Goal: Task Accomplishment & Management: Manage account settings

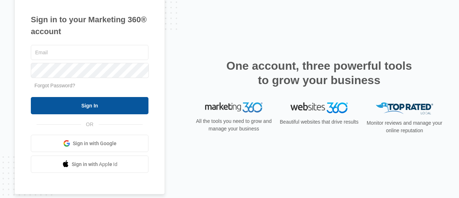
type input "[EMAIL_ADDRESS][DOMAIN_NAME]"
click at [103, 103] on input "Sign In" at bounding box center [90, 105] width 118 height 17
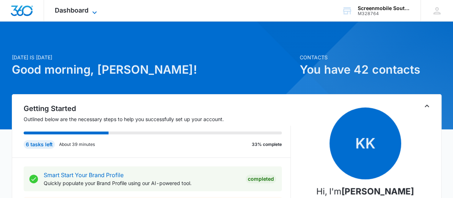
click at [92, 12] on icon at bounding box center [94, 12] width 9 height 9
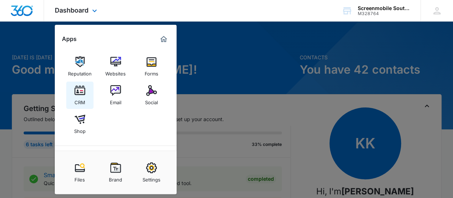
click at [80, 96] on img at bounding box center [80, 90] width 11 height 11
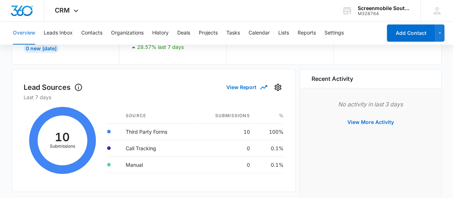
scroll to position [76, 0]
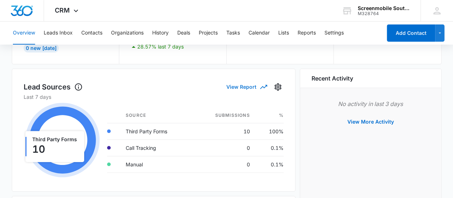
click at [261, 87] on icon "button" at bounding box center [264, 86] width 9 height 9
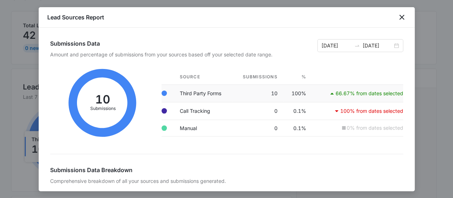
click at [350, 95] on p "66.67% from dates selected" at bounding box center [370, 93] width 68 height 5
click at [328, 94] on icon at bounding box center [332, 93] width 9 height 9
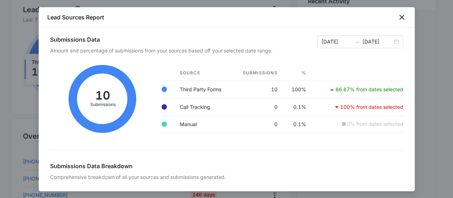
scroll to position [0, 0]
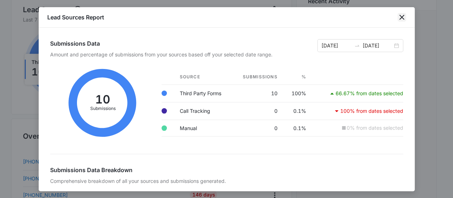
click at [400, 19] on icon "close" at bounding box center [402, 17] width 9 height 9
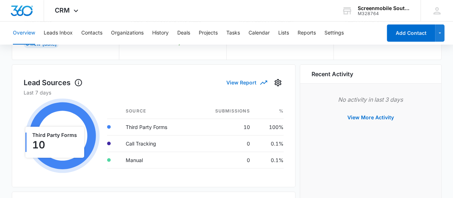
scroll to position [80, 0]
click at [278, 83] on icon "Settings" at bounding box center [278, 82] width 7 height 7
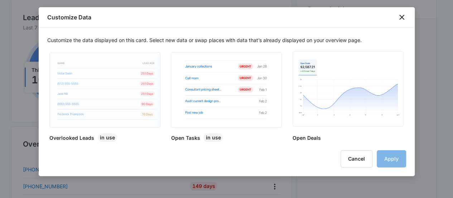
scroll to position [149, 0]
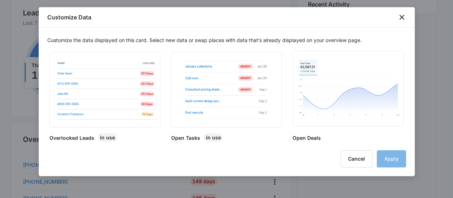
click at [305, 139] on h2 "Open Deals" at bounding box center [307, 138] width 28 height 8
click at [99, 111] on img at bounding box center [105, 89] width 108 height 75
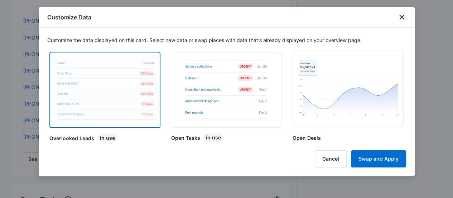
scroll to position [296, 0]
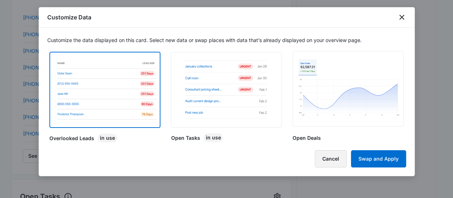
click at [334, 157] on button "Cancel" at bounding box center [331, 158] width 32 height 17
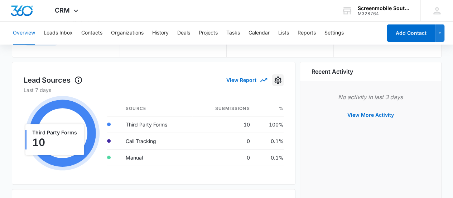
scroll to position [85, 0]
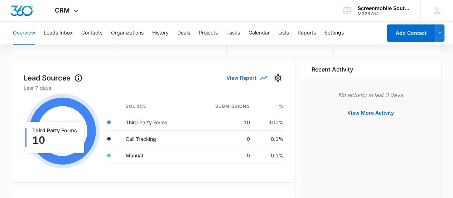
click at [259, 78] on button "View Report" at bounding box center [247, 77] width 40 height 13
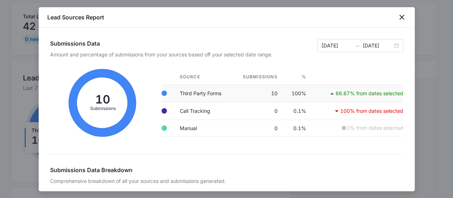
click at [361, 97] on td "66.67% from dates selected" at bounding box center [357, 93] width 91 height 18
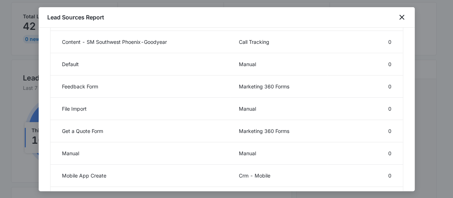
scroll to position [0, 0]
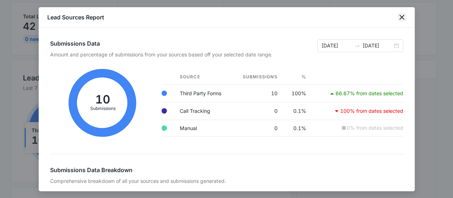
click at [403, 18] on icon "close" at bounding box center [402, 17] width 5 height 5
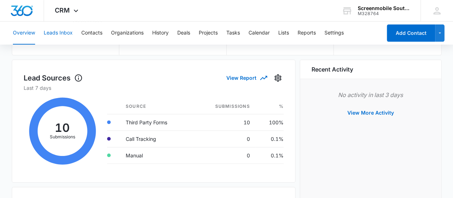
click at [61, 35] on button "Leads Inbox" at bounding box center [58, 33] width 29 height 23
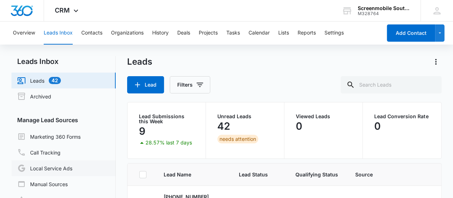
scroll to position [60, 0]
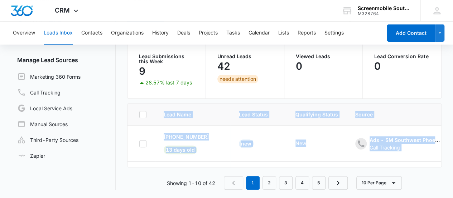
drag, startPoint x: 122, startPoint y: 148, endPoint x: 141, endPoint y: 188, distance: 43.9
click at [141, 188] on div "Leads Inbox Leads 42 Archived Manage Lead Sources Marketing 360 Forms Call Trac…" at bounding box center [226, 92] width 431 height 193
click at [141, 188] on div "Showing 1-10 of 42 1 2 3 4 5 10 Per Page" at bounding box center [284, 183] width 315 height 14
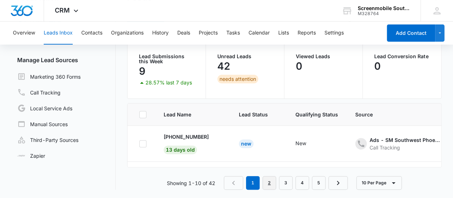
click at [268, 184] on link "2" at bounding box center [270, 183] width 14 height 14
click at [256, 185] on link "1" at bounding box center [255, 183] width 14 height 14
click at [194, 134] on p "[PHONE_NUMBER]" at bounding box center [186, 137] width 45 height 8
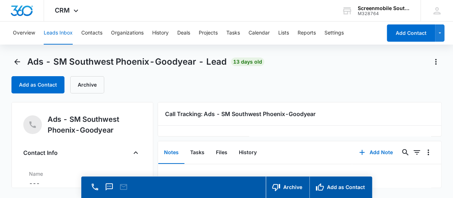
scroll to position [20, 0]
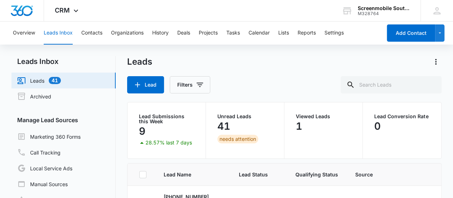
scroll to position [60, 0]
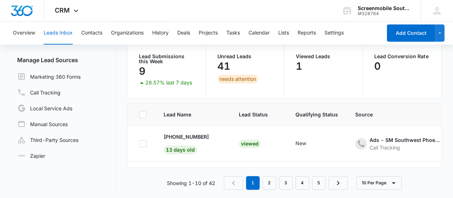
click at [224, 65] on p "41" at bounding box center [224, 65] width 13 height 11
click at [65, 110] on link "Local Service Ads" at bounding box center [44, 108] width 55 height 9
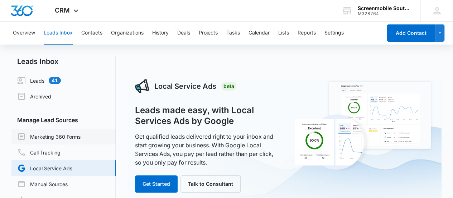
click at [62, 139] on link "Marketing 360 Forms" at bounding box center [48, 136] width 63 height 9
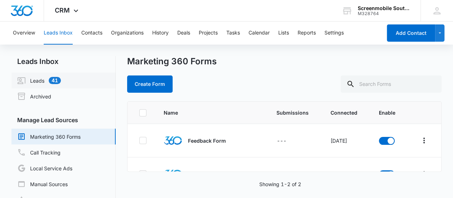
click at [34, 80] on link "Leads 41" at bounding box center [39, 80] width 44 height 9
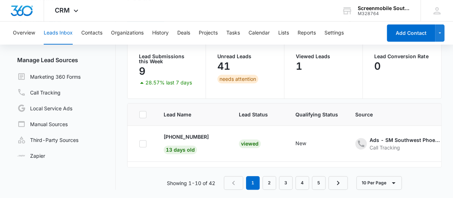
scroll to position [0, 270]
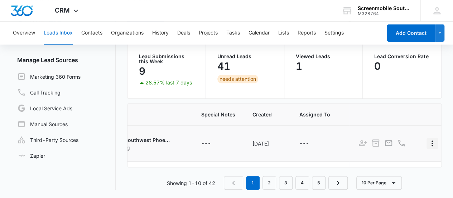
click at [429, 145] on icon "Actions" at bounding box center [432, 143] width 9 height 9
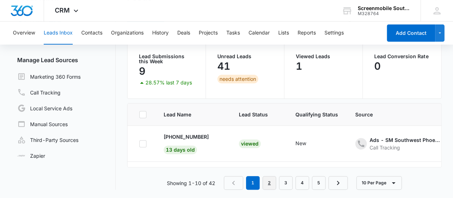
click at [275, 186] on link "2" at bounding box center [270, 183] width 14 height 14
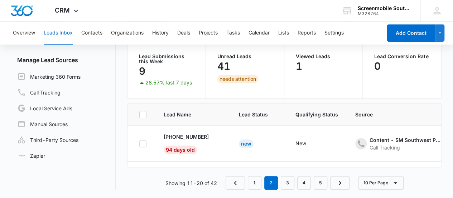
click at [291, 190] on div "Leads Inbox Leads 41 Archived Manage Lead Sources Marketing 360 Forms Call Trac…" at bounding box center [226, 97] width 431 height 202
click at [288, 180] on link "3" at bounding box center [288, 183] width 14 height 14
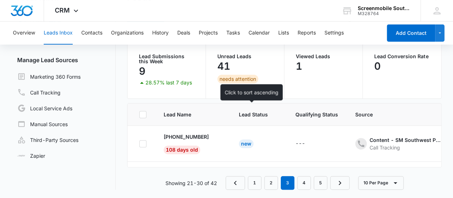
click at [243, 111] on span "Lead Status" at bounding box center [253, 114] width 29 height 8
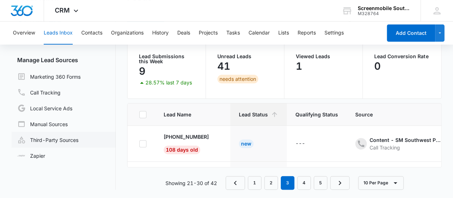
click at [66, 136] on link "Third-Party Sources" at bounding box center [47, 139] width 61 height 9
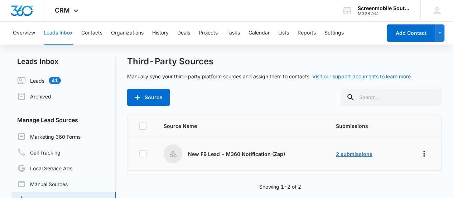
click at [348, 152] on link "2 submissions" at bounding box center [354, 154] width 37 height 6
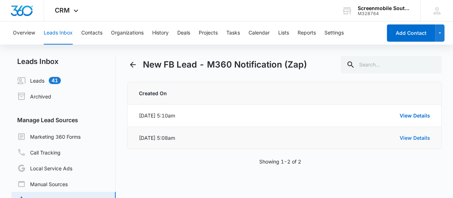
click at [427, 138] on link "View Details" at bounding box center [415, 137] width 30 height 6
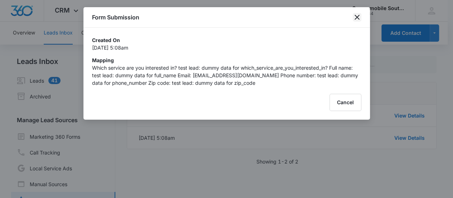
click at [356, 18] on icon "close" at bounding box center [357, 17] width 5 height 5
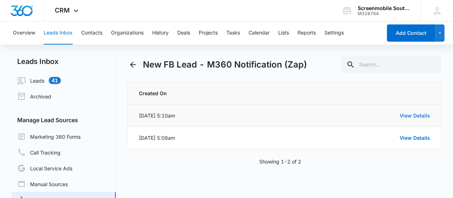
click at [412, 114] on link "View Details" at bounding box center [415, 115] width 30 height 6
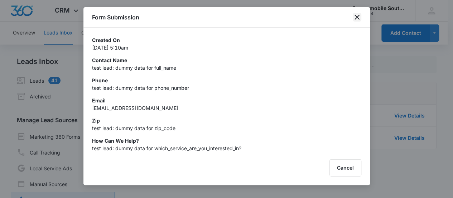
click at [356, 19] on icon "close" at bounding box center [357, 17] width 5 height 5
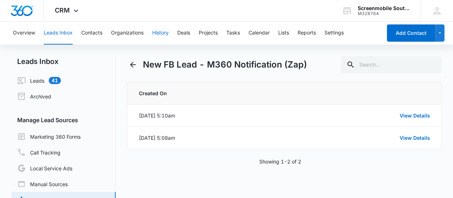
click at [166, 33] on button "History" at bounding box center [160, 33] width 16 height 23
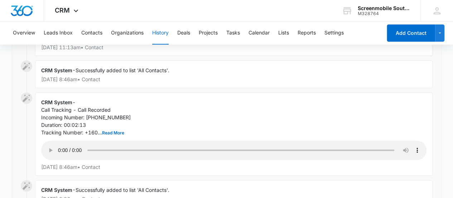
scroll to position [116, 0]
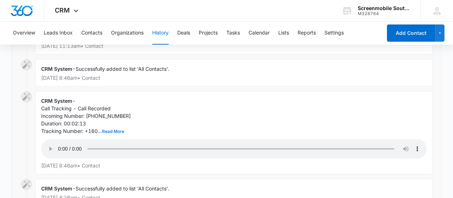
click at [117, 129] on button "Read More" at bounding box center [113, 131] width 22 height 4
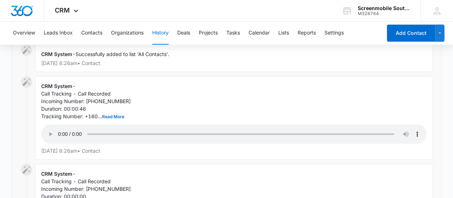
scroll to position [258, 0]
click at [114, 118] on button "Read More" at bounding box center [113, 116] width 22 height 4
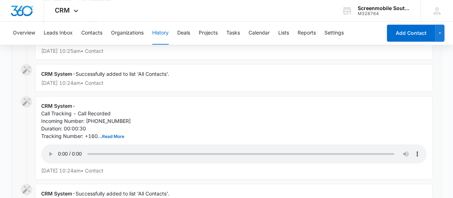
scroll to position [446, 0]
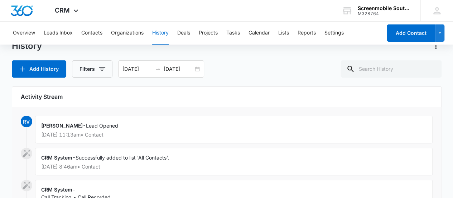
scroll to position [0, 0]
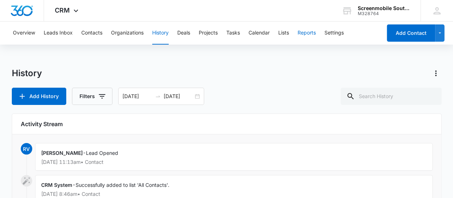
click at [312, 34] on button "Reports" at bounding box center [307, 33] width 18 height 23
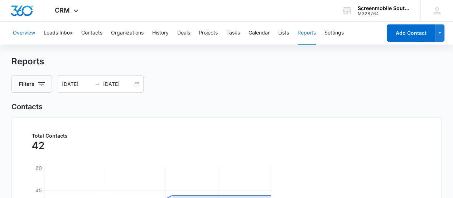
click at [29, 38] on button "Overview" at bounding box center [24, 33] width 22 height 23
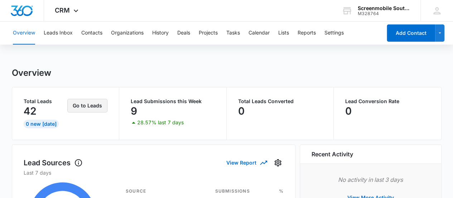
click at [87, 107] on button "Go to Leads" at bounding box center [87, 106] width 40 height 14
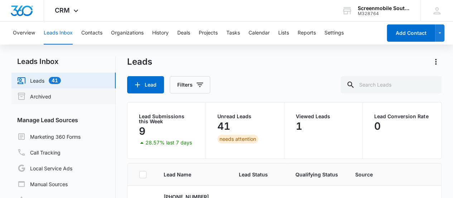
click at [46, 100] on link "Archived" at bounding box center [34, 96] width 34 height 9
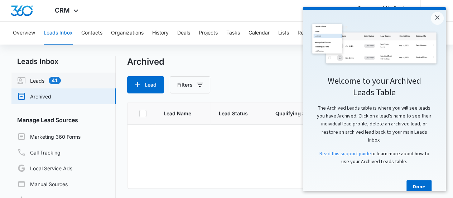
click at [41, 76] on link "Leads 41" at bounding box center [39, 80] width 44 height 9
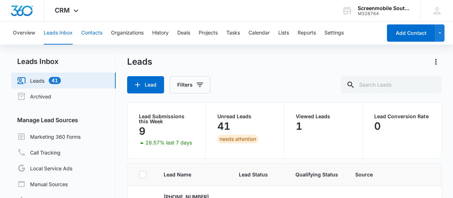
click at [97, 35] on button "Contacts" at bounding box center [91, 33] width 21 height 23
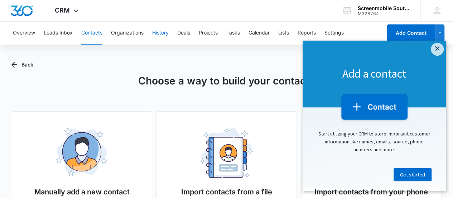
click at [166, 32] on button "History" at bounding box center [160, 33] width 16 height 23
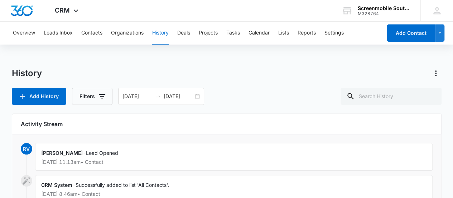
click at [27, 33] on button "Overview" at bounding box center [24, 33] width 22 height 23
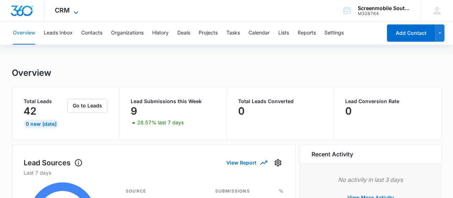
click at [77, 10] on icon at bounding box center [76, 12] width 9 height 9
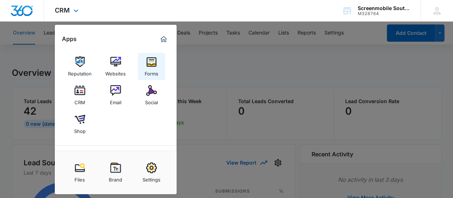
click at [152, 59] on img at bounding box center [151, 61] width 11 height 11
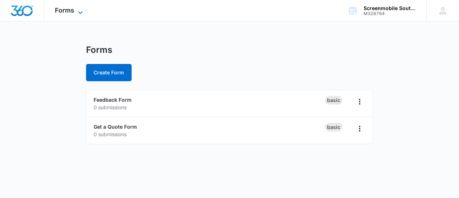
click at [73, 10] on span "Forms" at bounding box center [64, 10] width 19 height 8
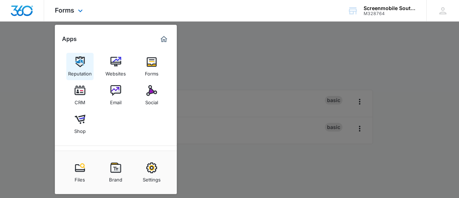
click at [75, 60] on img at bounding box center [80, 61] width 11 height 11
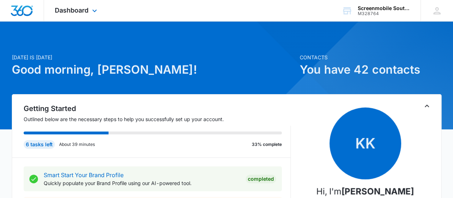
click at [88, 15] on div "Dashboard Apps Reputation Websites Forms CRM Email Social Shop Payments POS Con…" at bounding box center [77, 10] width 66 height 21
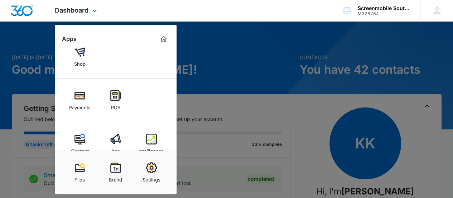
scroll to position [81, 0]
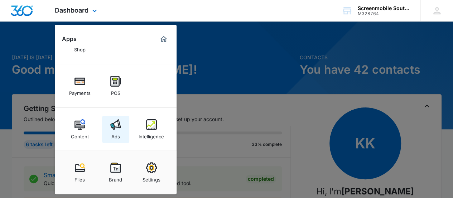
click at [116, 124] on img at bounding box center [115, 124] width 11 height 11
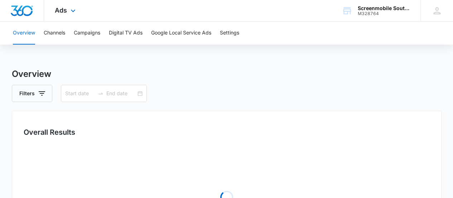
type input "09/01/2025"
type input "10/20/2025"
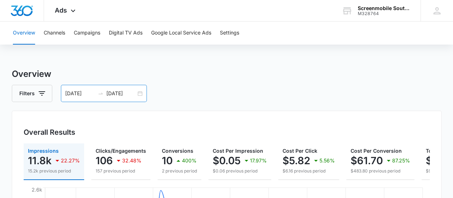
click at [138, 94] on div "09/01/2025 10/20/2025" at bounding box center [104, 93] width 86 height 17
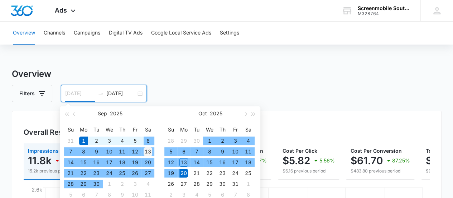
type input "[DATE]"
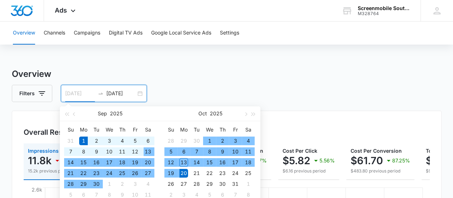
click at [147, 151] on div "13" at bounding box center [148, 151] width 9 height 9
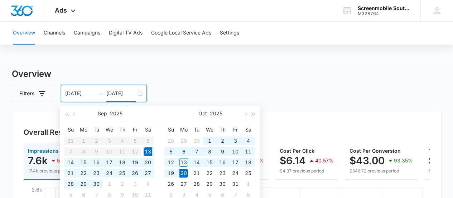
click at [139, 95] on div "09/13/2025 10/20/2025" at bounding box center [104, 93] width 86 height 17
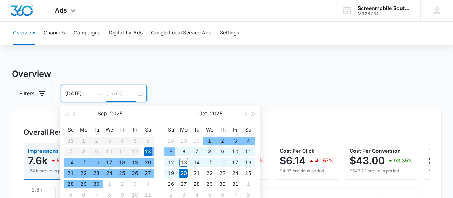
type input "[DATE]"
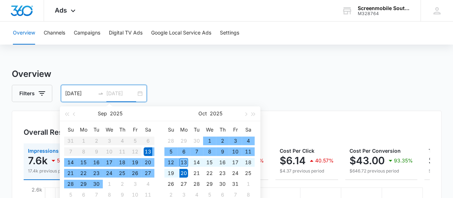
click at [184, 162] on div "13" at bounding box center [184, 162] width 9 height 9
